Goal: Obtain resource: Obtain resource

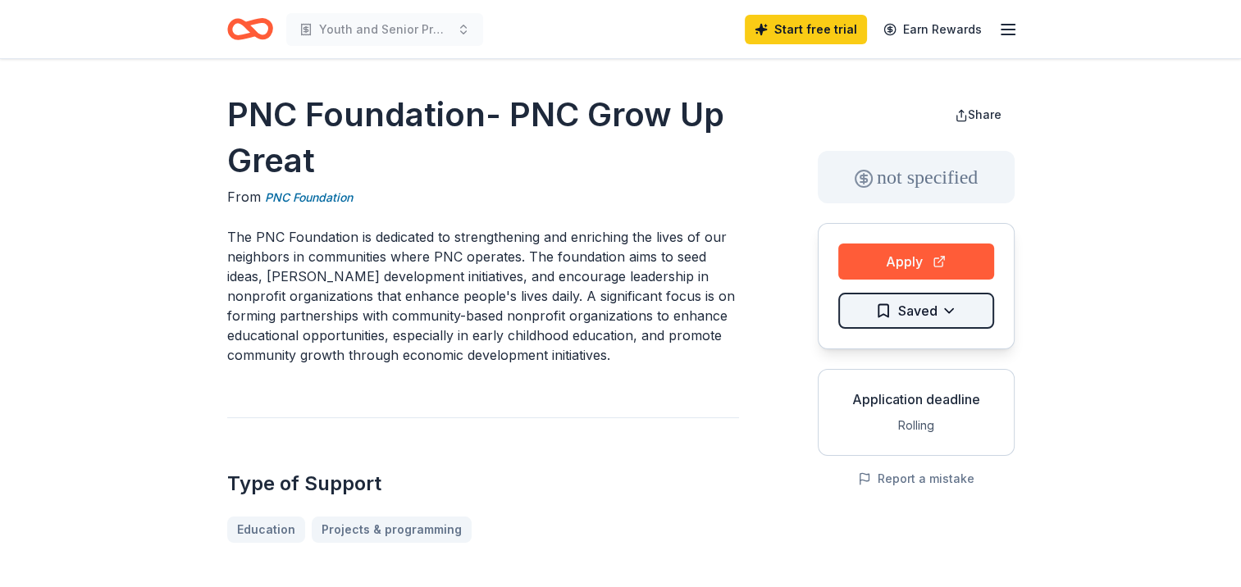
click at [911, 318] on html "Youth and Senior Programming Start free trial Earn Rewards PNC Foundation- PNC …" at bounding box center [620, 293] width 1241 height 587
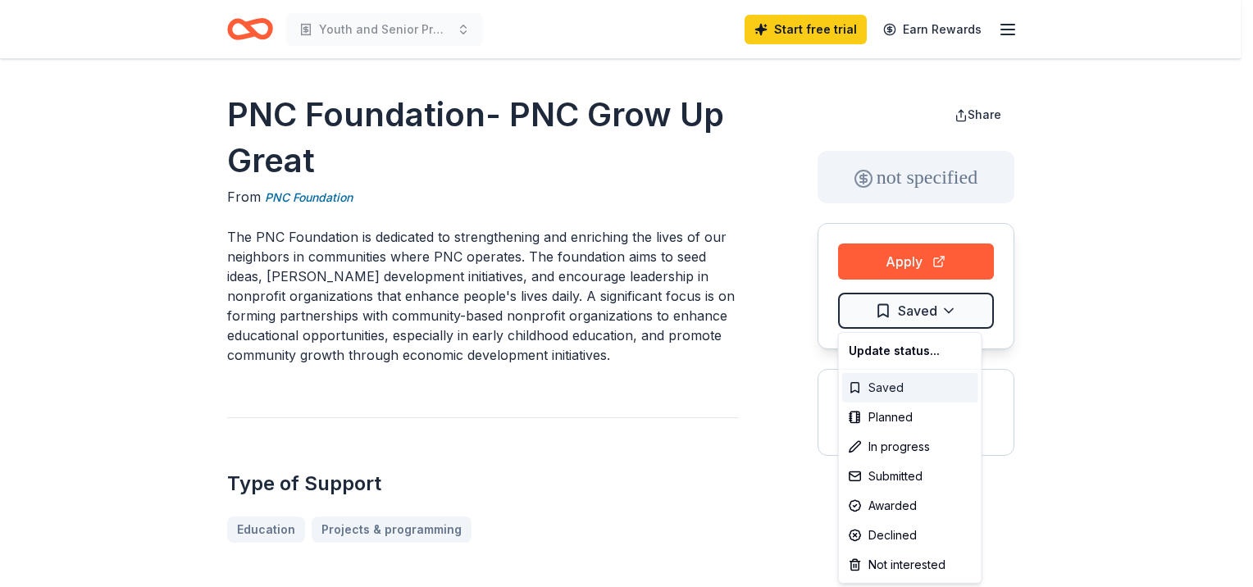
click at [894, 388] on div "Saved" at bounding box center [910, 388] width 136 height 30
click at [919, 312] on html "Youth and Senior Programming Start free trial Earn Rewards PNC Foundation- PNC …" at bounding box center [626, 293] width 1253 height 587
click at [873, 451] on div "In progress" at bounding box center [910, 447] width 136 height 30
click at [878, 450] on div "In progress" at bounding box center [910, 447] width 136 height 30
click at [949, 310] on html "Youth and Senior Programming Start free trial Earn Rewards PNC Foundation- PNC …" at bounding box center [626, 293] width 1253 height 587
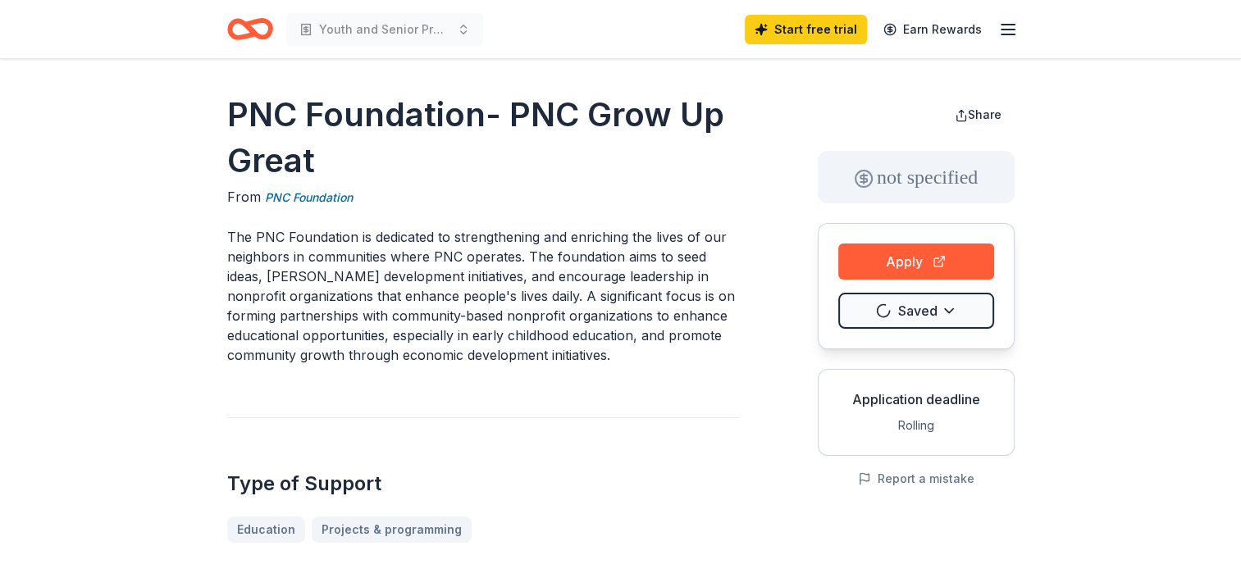
click at [913, 411] on div "Application deadline Rolling" at bounding box center [916, 412] width 197 height 87
click at [919, 260] on button "Apply" at bounding box center [916, 262] width 156 height 36
